Goal: Communication & Community: Answer question/provide support

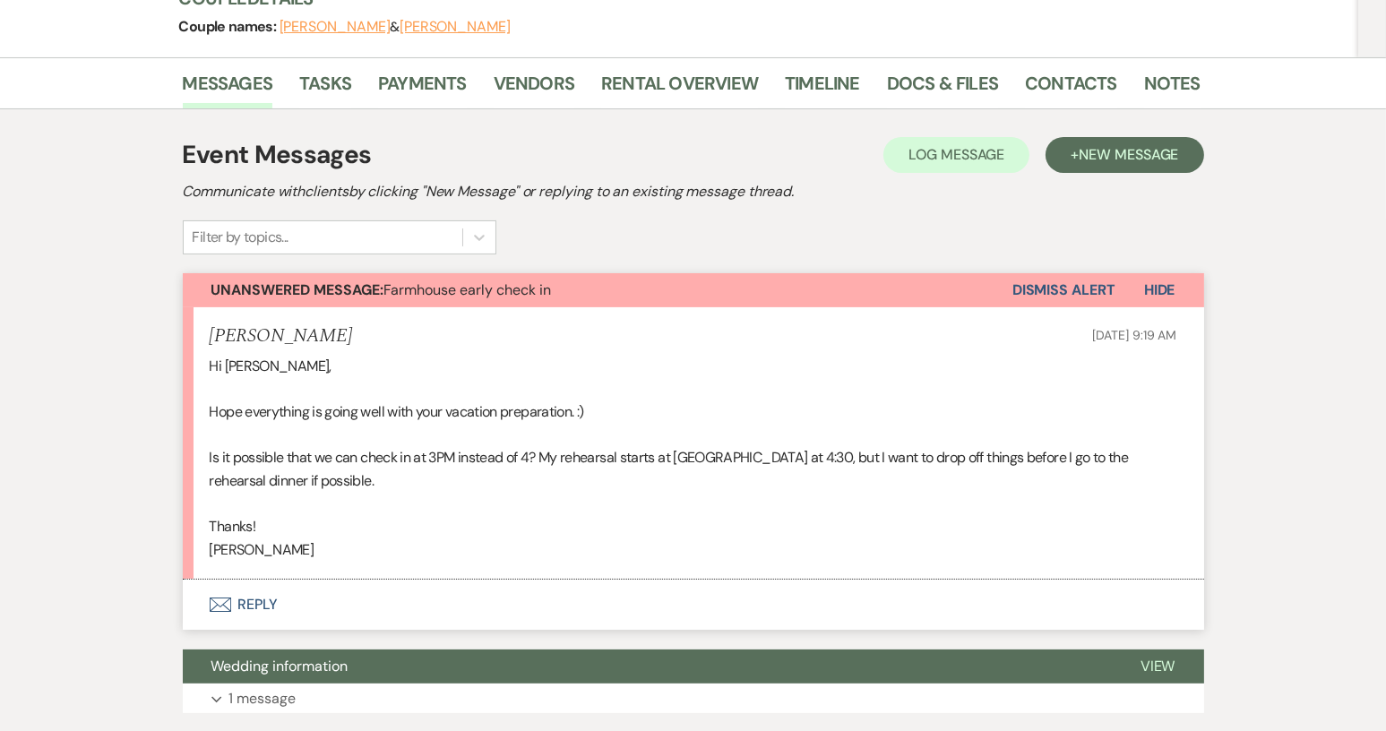
scroll to position [269, 0]
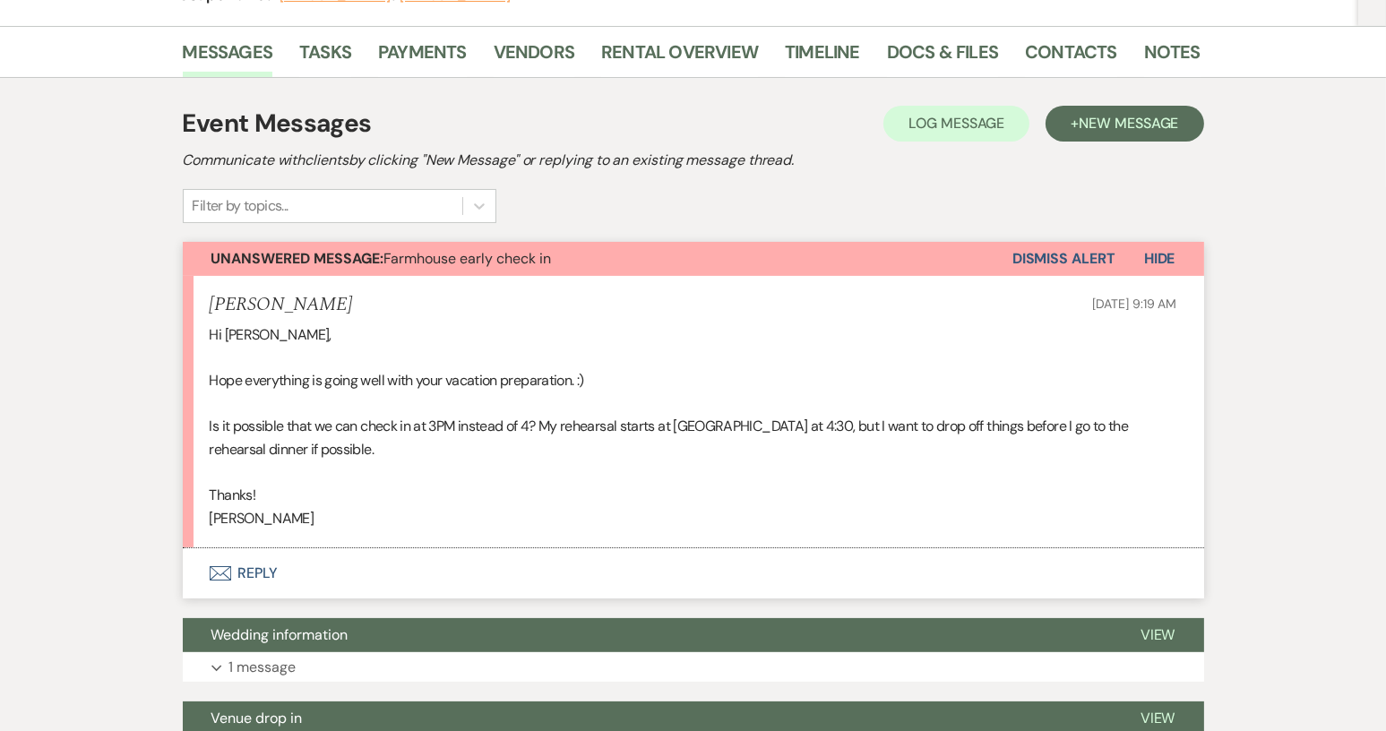
click at [266, 574] on button "Envelope Reply" at bounding box center [694, 573] width 1022 height 50
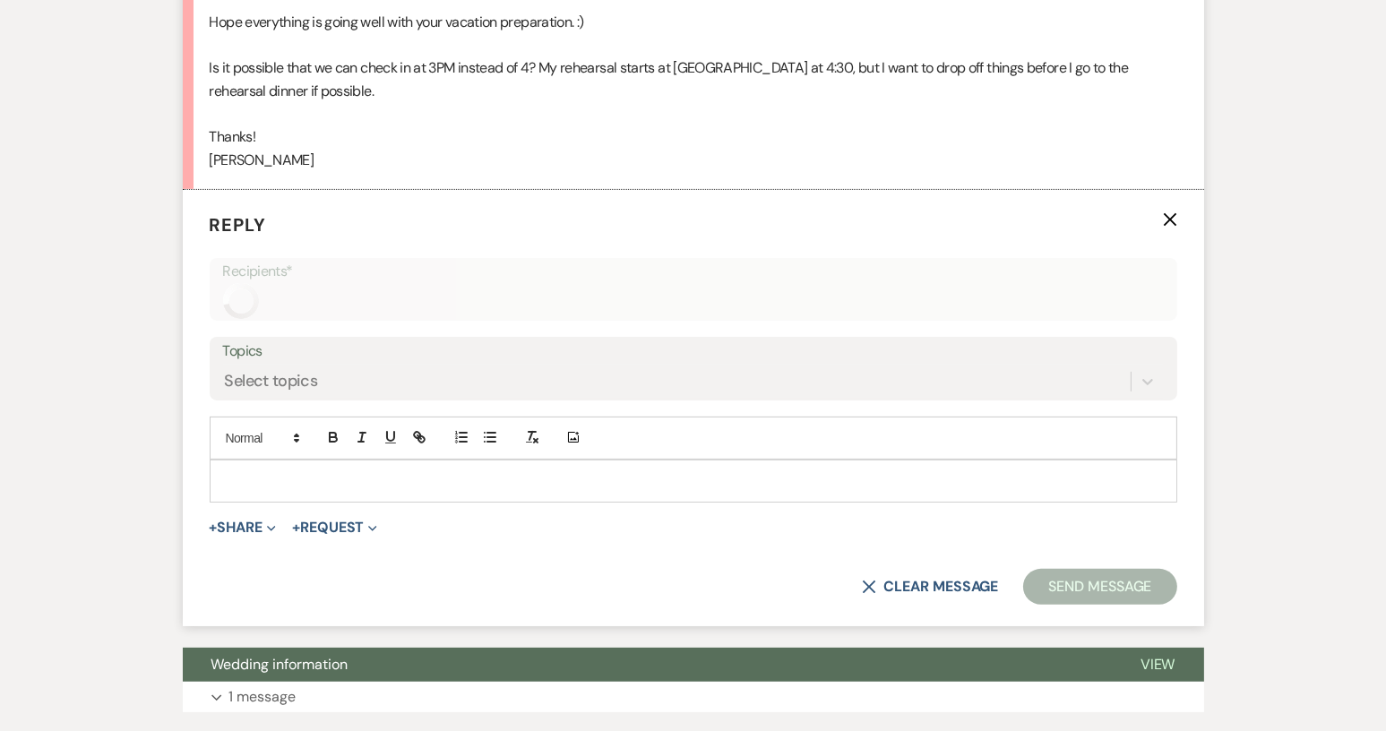
scroll to position [636, 0]
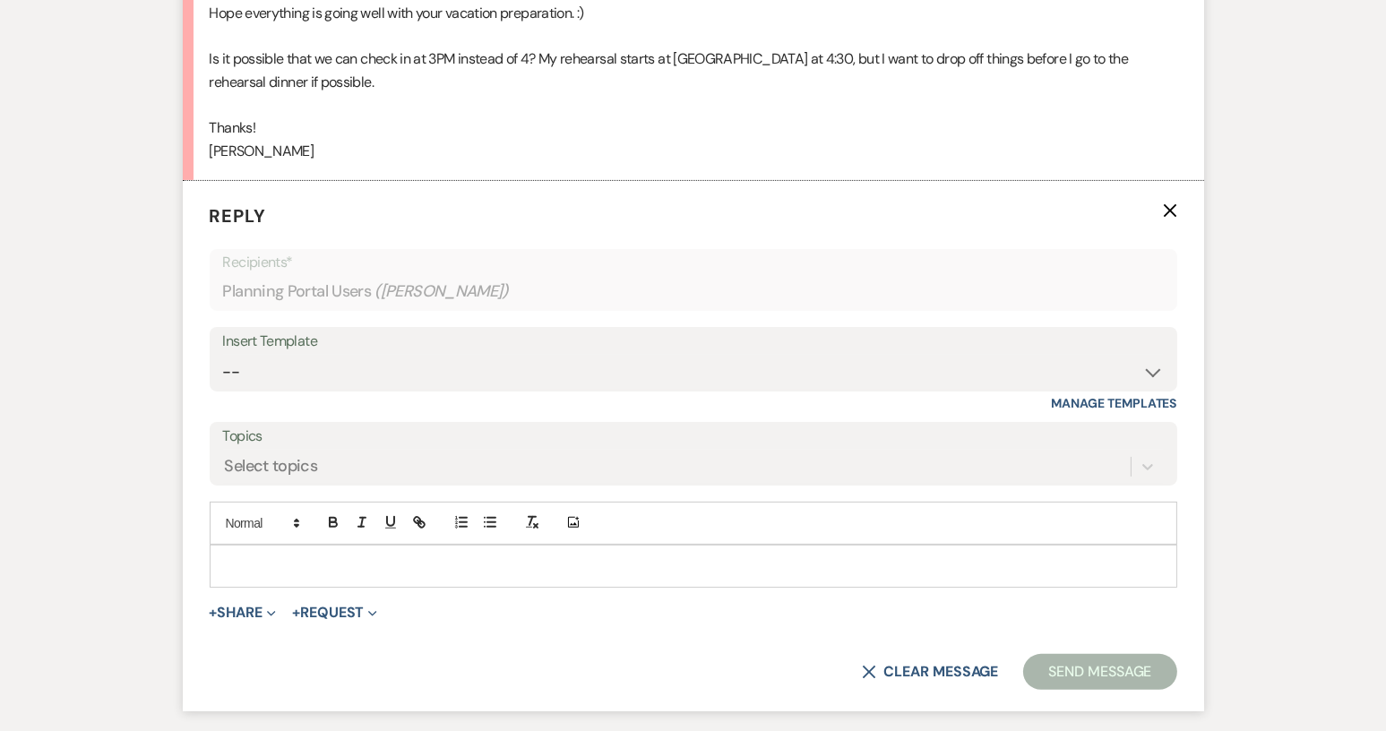
click at [279, 549] on div at bounding box center [694, 566] width 966 height 41
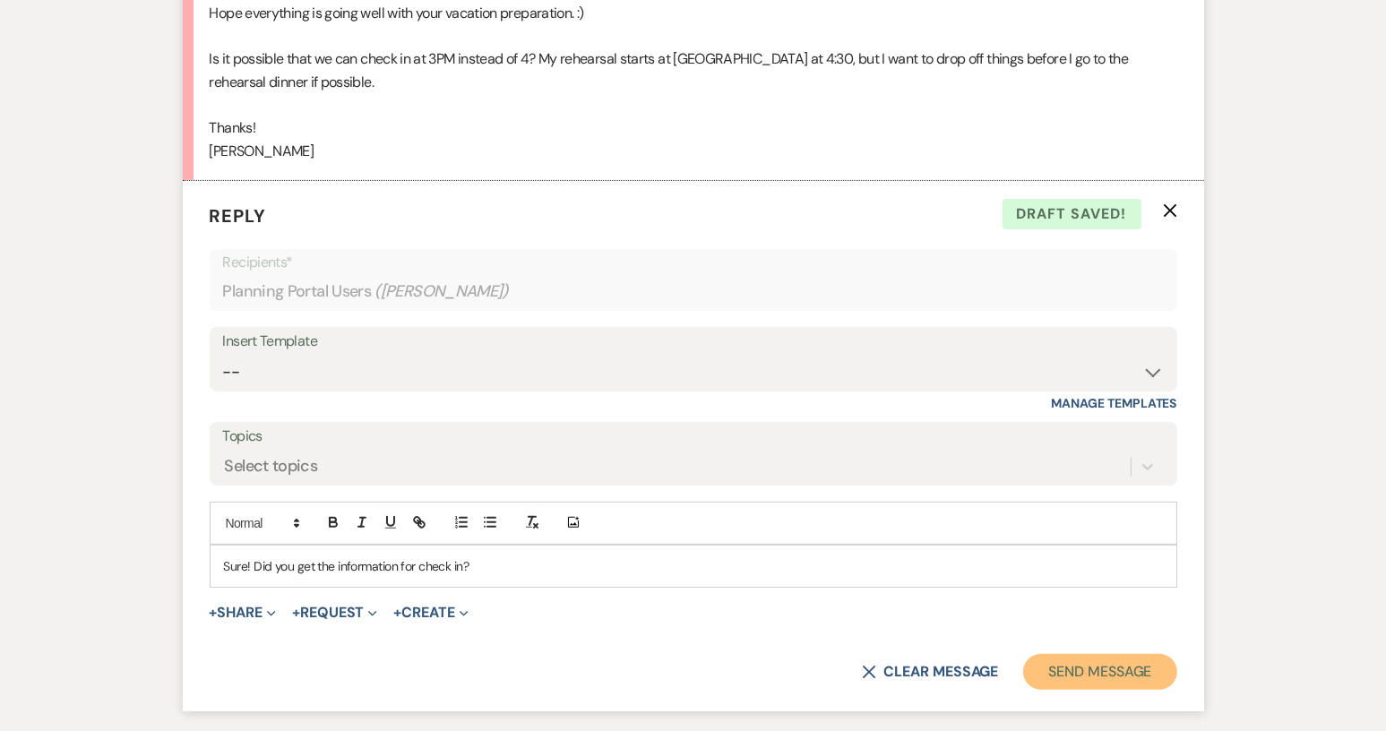
click at [1050, 682] on button "Send Message" at bounding box center [1099, 672] width 153 height 36
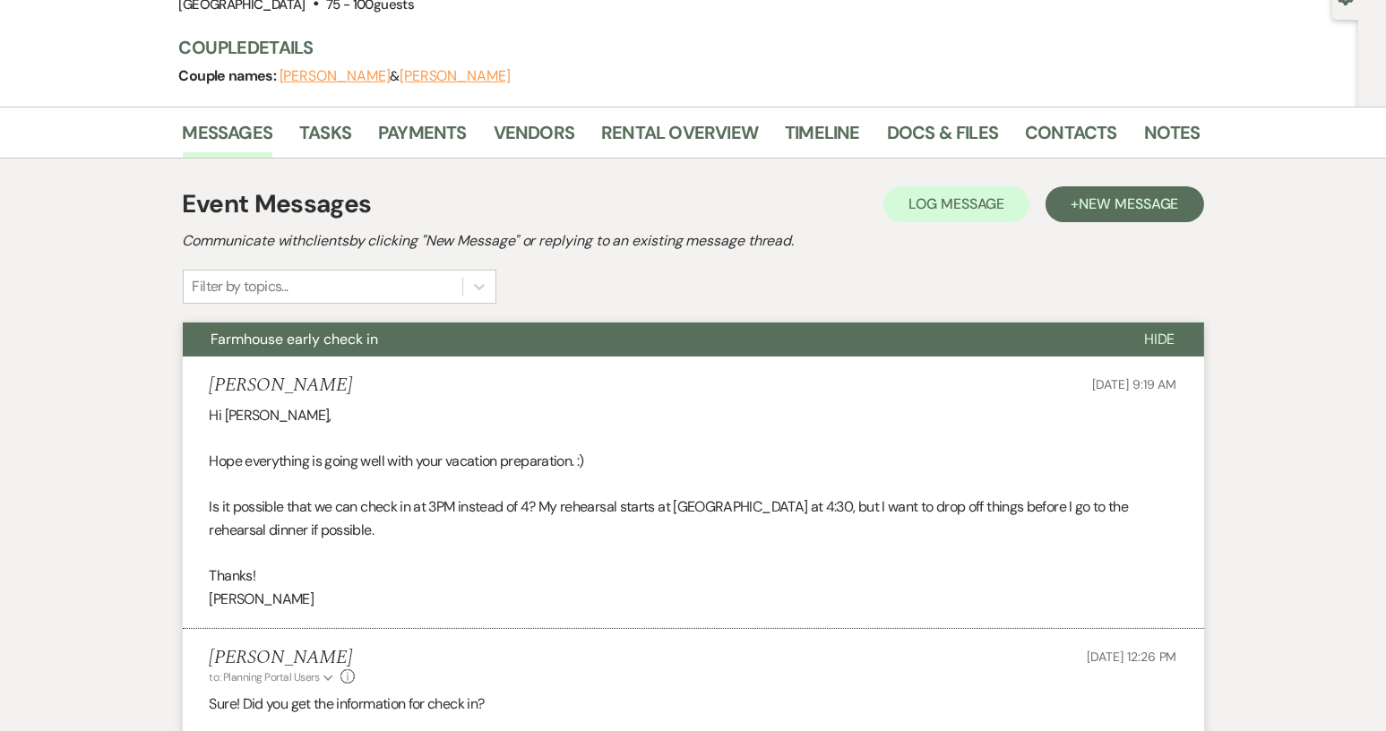
scroll to position [0, 0]
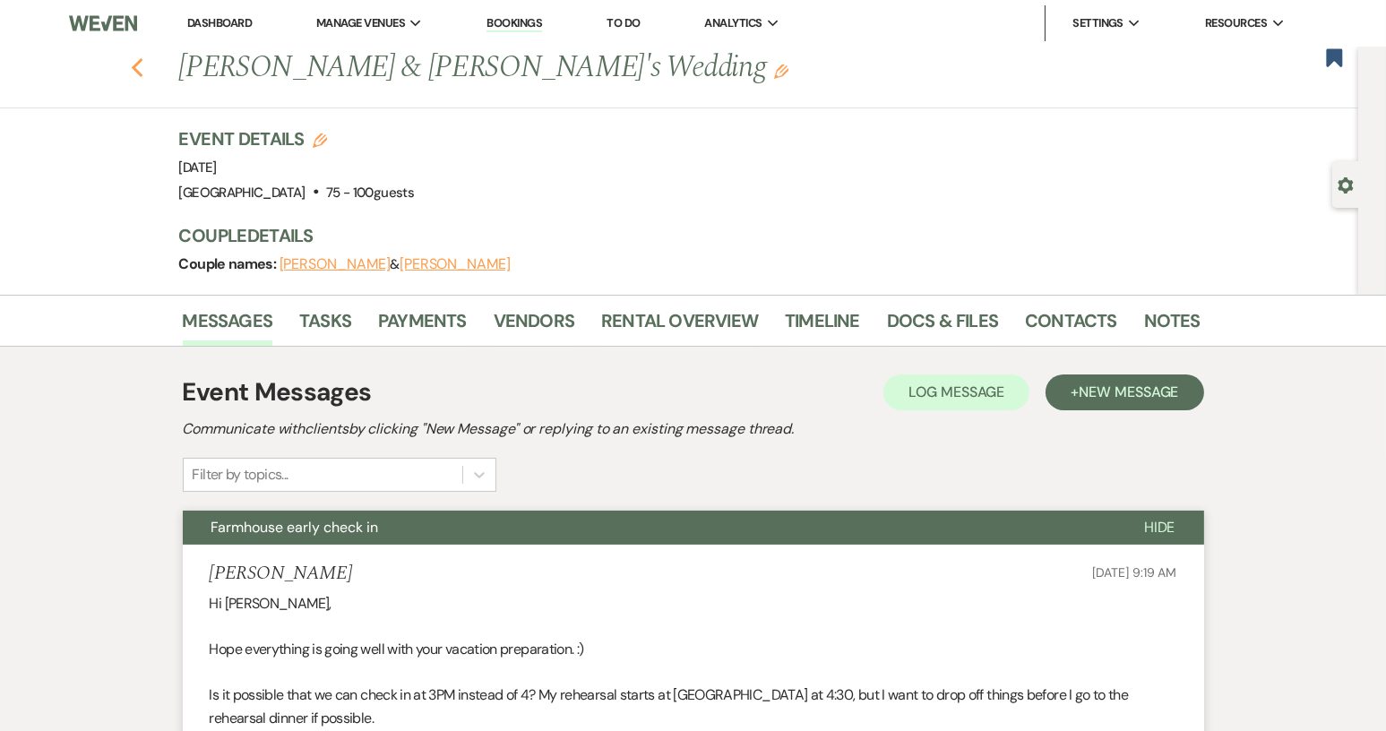
click at [141, 69] on use "button" at bounding box center [137, 68] width 12 height 20
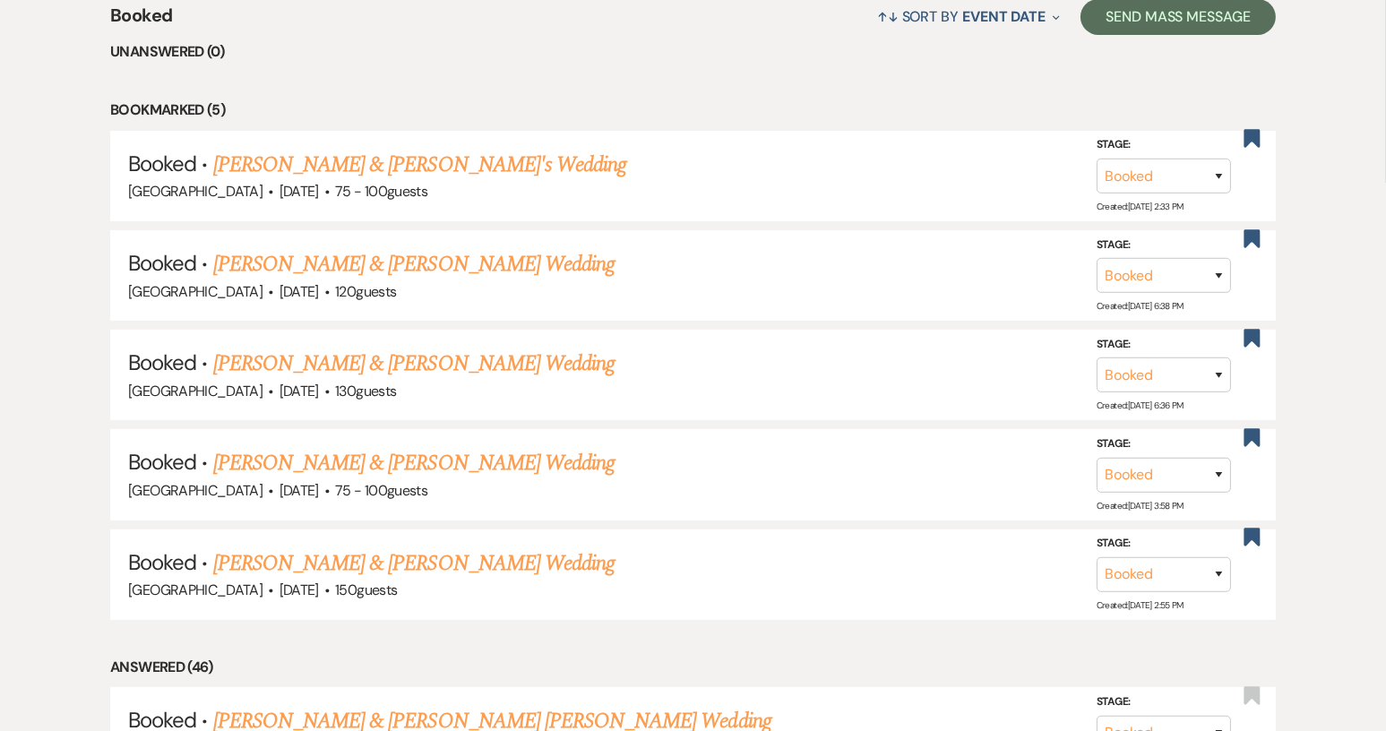
scroll to position [1087, 0]
